Goal: Browse casually

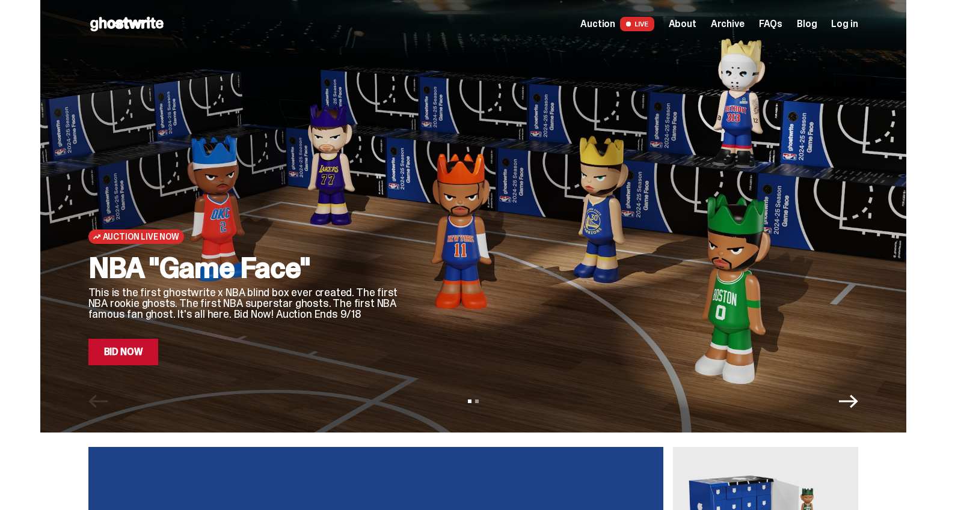
click at [142, 351] on link "Bid Now" at bounding box center [123, 352] width 70 height 26
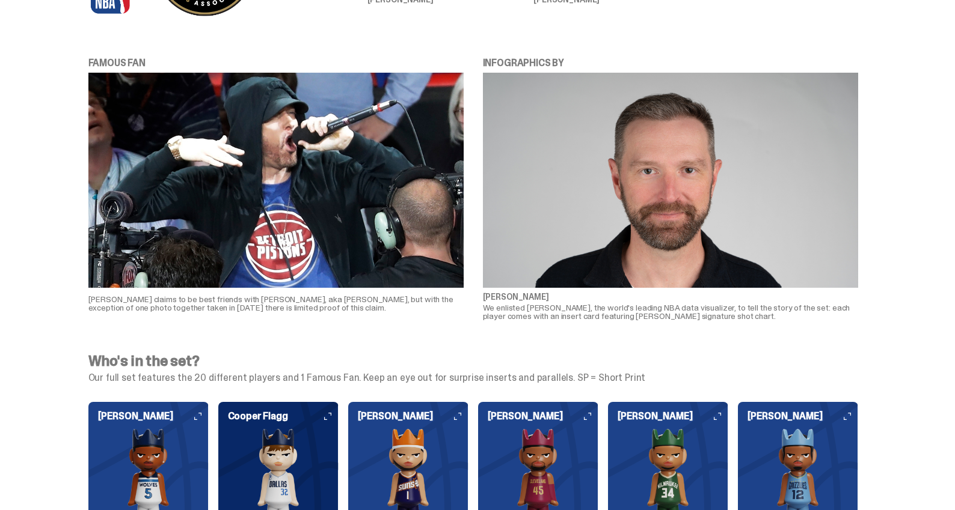
scroll to position [319, 0]
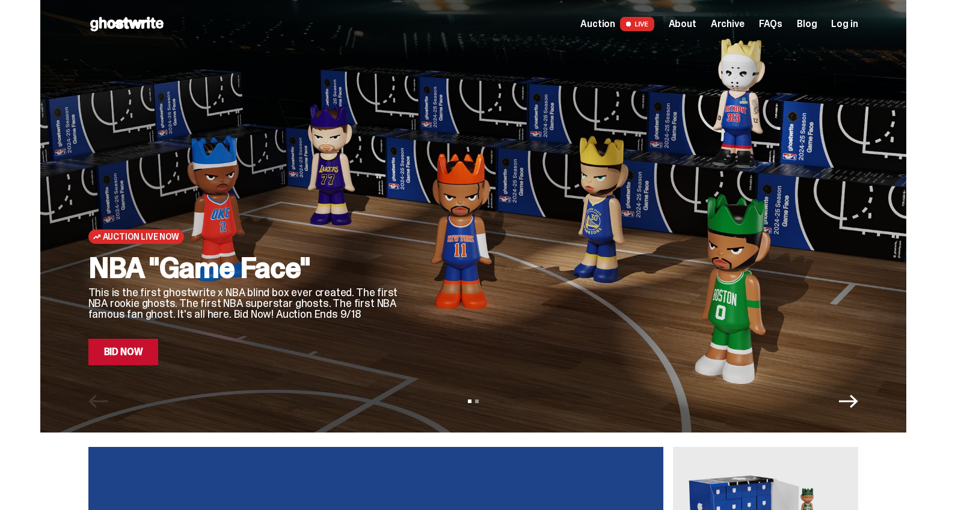
click at [741, 24] on span "Archive" at bounding box center [728, 24] width 34 height 10
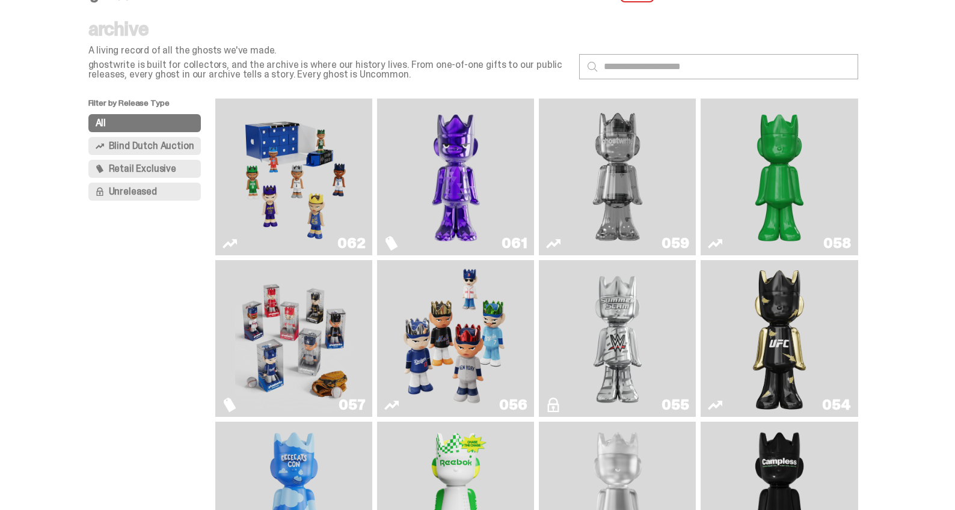
scroll to position [29, 0]
click at [316, 289] on img "Game Face (2025)" at bounding box center [294, 338] width 118 height 147
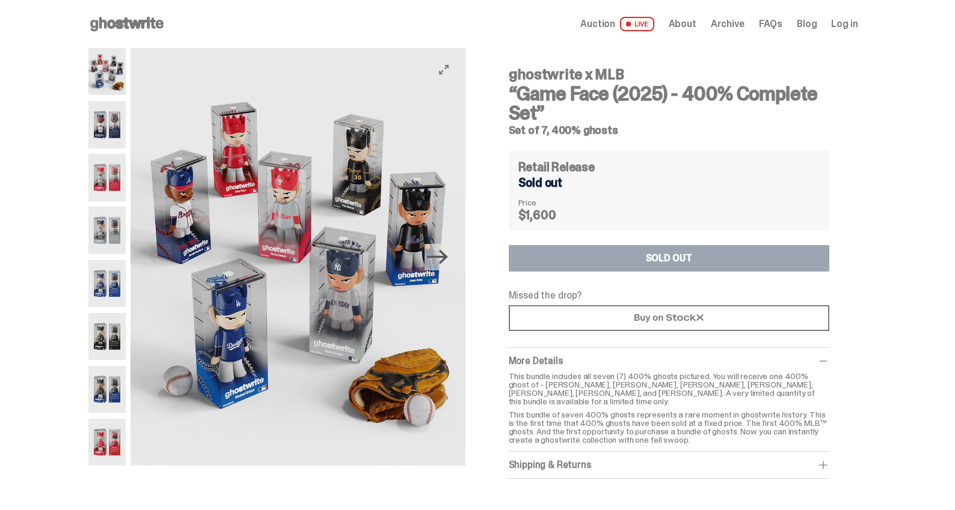
click at [448, 256] on icon "Next" at bounding box center [437, 257] width 21 height 14
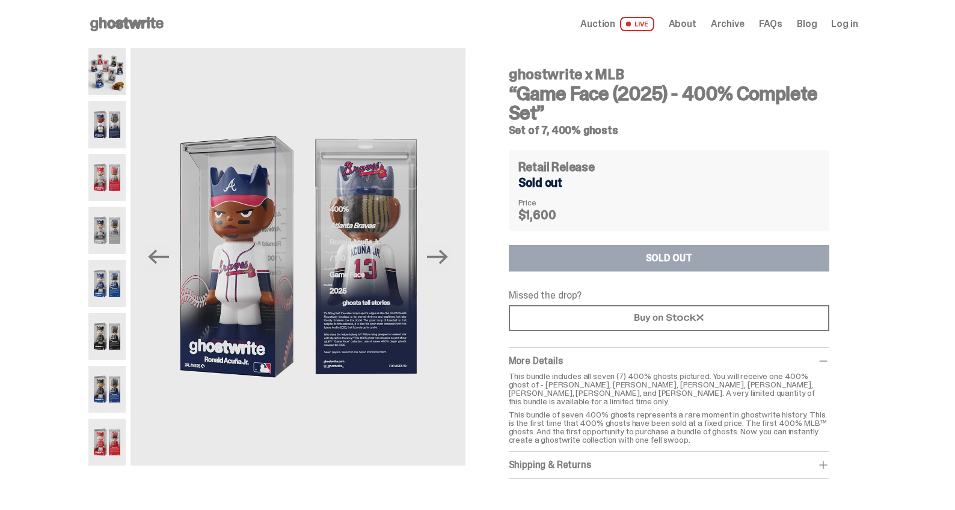
click at [114, 278] on img at bounding box center [107, 283] width 38 height 47
